Goal: Navigation & Orientation: Find specific page/section

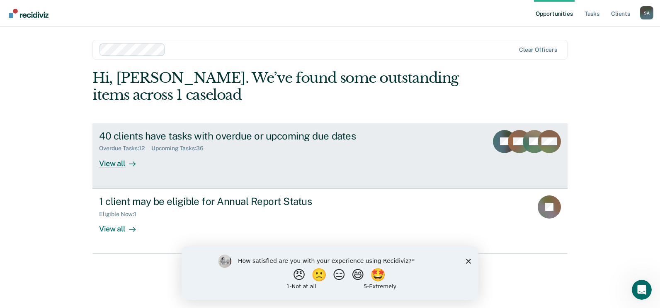
click at [116, 160] on div "View all" at bounding box center [122, 160] width 46 height 16
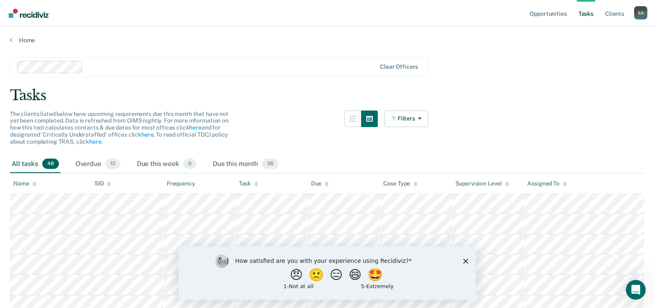
click at [34, 185] on icon at bounding box center [34, 186] width 4 height 2
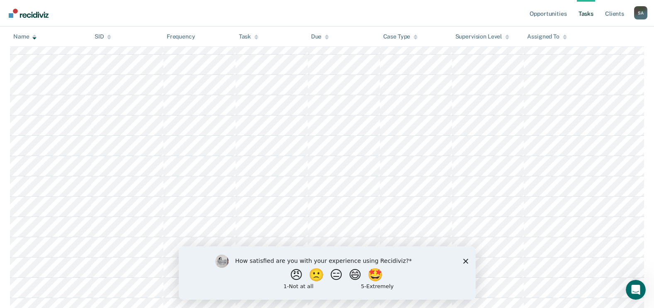
scroll to position [829, 0]
